Goal: Find contact information: Find contact information

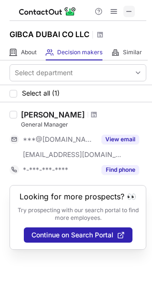
click at [124, 12] on button at bounding box center [128, 11] width 11 height 11
click at [91, 114] on span at bounding box center [94, 115] width 6 height 8
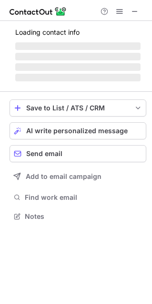
scroll to position [230, 152]
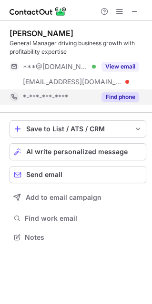
click at [123, 99] on button "Find phone" at bounding box center [120, 97] width 38 height 10
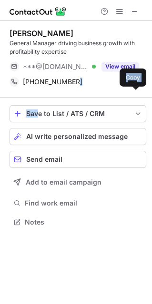
scroll to position [215, 152]
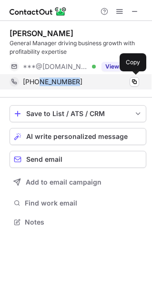
drag, startPoint x: 78, startPoint y: 98, endPoint x: 37, endPoint y: 85, distance: 43.4
click at [37, 85] on div "+971508521684" at bounding box center [81, 81] width 116 height 9
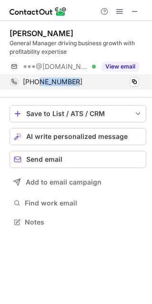
copy span "508521684"
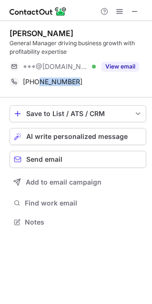
drag, startPoint x: 68, startPoint y: 28, endPoint x: 10, endPoint y: 25, distance: 58.1
click at [10, 25] on div "‏Jitendra Gurjal‏ General Manager driving business growth with profitability ex…" at bounding box center [78, 59] width 136 height 77
copy div "[PERSON_NAME]"
click at [134, 9] on span at bounding box center [135, 12] width 8 height 8
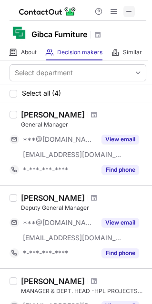
click at [129, 10] on span at bounding box center [129, 12] width 8 height 8
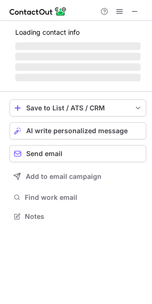
scroll to position [221, 152]
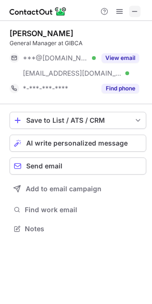
click at [138, 8] on span at bounding box center [135, 12] width 8 height 8
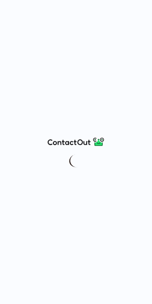
click at [146, 100] on div at bounding box center [76, 152] width 152 height 304
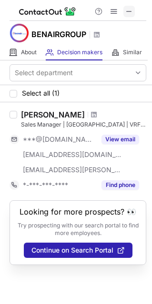
click at [133, 14] on span at bounding box center [129, 12] width 8 height 8
click at [133, 13] on button at bounding box center [128, 11] width 11 height 11
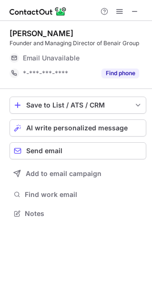
scroll to position [5, 5]
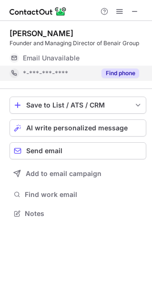
click at [105, 72] on button "Find phone" at bounding box center [120, 73] width 38 height 10
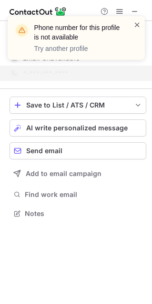
click at [135, 22] on span at bounding box center [137, 25] width 8 height 10
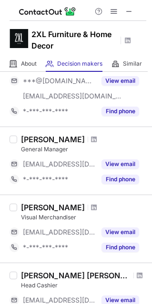
scroll to position [395, 0]
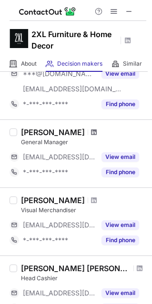
click at [91, 129] on span at bounding box center [94, 132] width 6 height 8
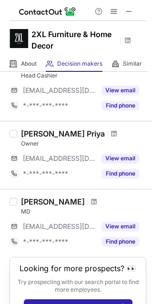
scroll to position [603, 0]
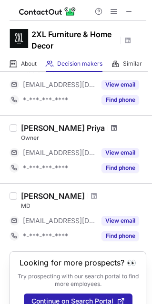
click at [111, 126] on span at bounding box center [114, 128] width 6 height 8
click at [91, 194] on span at bounding box center [94, 196] width 6 height 8
click at [129, 10] on span at bounding box center [129, 12] width 8 height 8
